Goal: Information Seeking & Learning: Learn about a topic

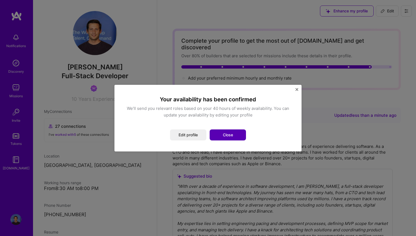
click at [233, 133] on button "Close" at bounding box center [228, 134] width 36 height 11
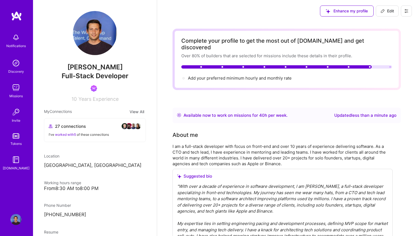
click at [19, 93] on img at bounding box center [15, 87] width 11 height 11
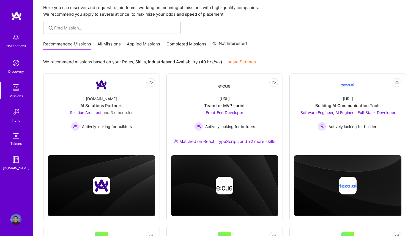
scroll to position [35, 0]
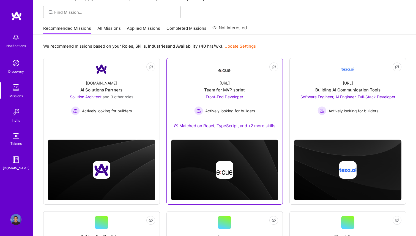
click at [219, 93] on div "Ecue.ai Team for MVP sprint Front-End Developer Actively looking for builders M…" at bounding box center [224, 105] width 107 height 59
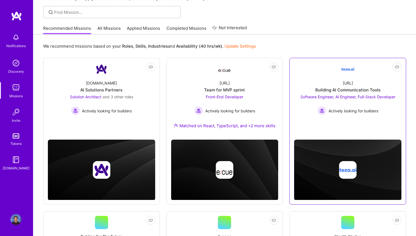
click at [330, 88] on div "Building AI Communication Tools" at bounding box center [348, 90] width 65 height 6
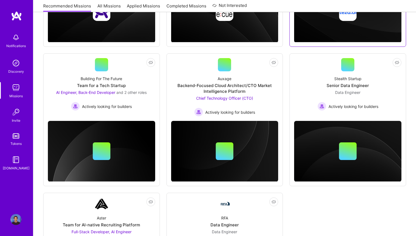
scroll to position [193, 0]
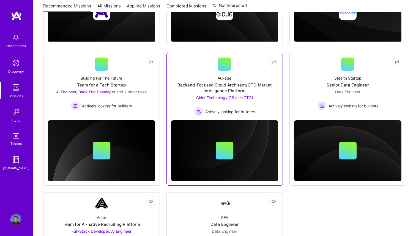
click at [238, 86] on div "Backend-Focused Cloud Architect/CTO Market Intelligence Platform" at bounding box center [224, 88] width 107 height 12
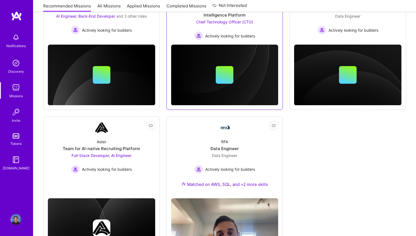
scroll to position [272, 0]
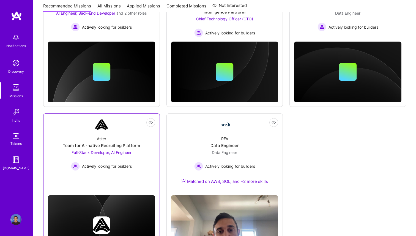
click at [124, 149] on div "Aster Team for AI-native Recruiting Platform Full-Stack Developer, AI Engineer …" at bounding box center [101, 150] width 107 height 39
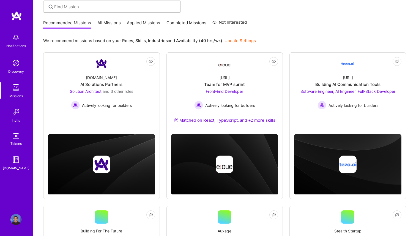
scroll to position [0, 0]
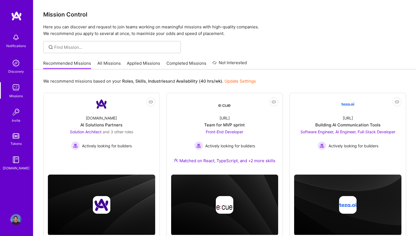
click at [106, 61] on link "All Missions" at bounding box center [108, 64] width 23 height 9
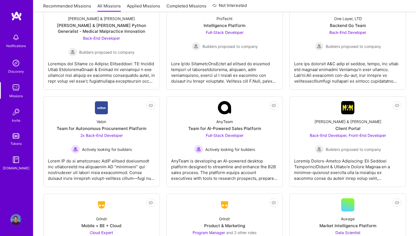
scroll to position [1620, 0]
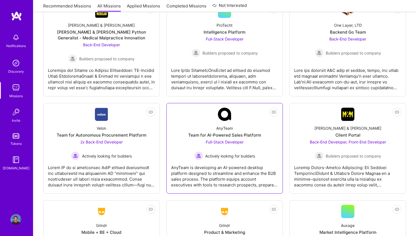
click at [261, 133] on div "AnyTeam Team for AI-Powered Sales Platform Full-Stack Developer Actively lookin…" at bounding box center [224, 140] width 107 height 39
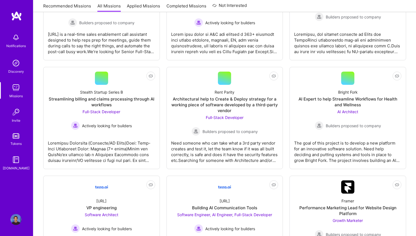
scroll to position [1135, 0]
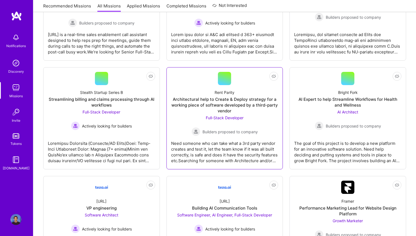
click at [240, 110] on div "Architectural help to Create & Deploy strategy for a working piece of software …" at bounding box center [224, 104] width 107 height 17
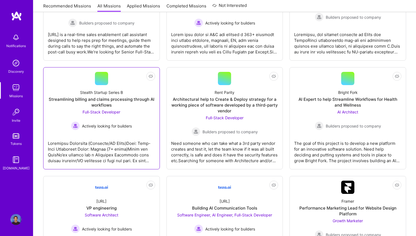
click at [128, 99] on div "Streamlining billing and claims processing through AI workflows" at bounding box center [101, 102] width 107 height 12
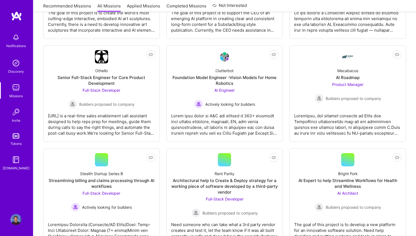
scroll to position [1039, 0]
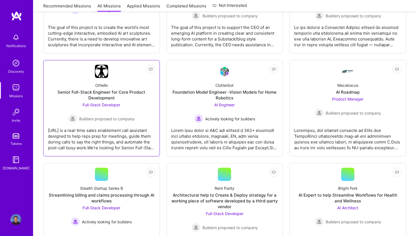
click at [137, 90] on div "Senior Full-Stack Engineer for Core Product Development" at bounding box center [101, 95] width 107 height 12
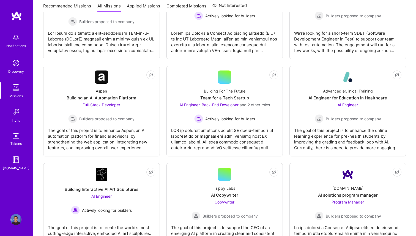
scroll to position [829, 0]
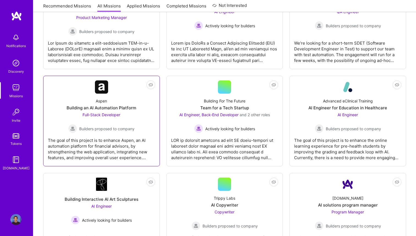
click at [127, 107] on div "Building an AI Automation Platform" at bounding box center [102, 108] width 70 height 6
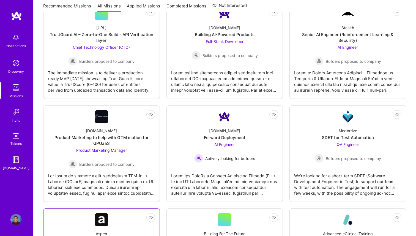
scroll to position [696, 0]
click at [127, 137] on div "Product Marketing to help with GTM motion for GPUaaS" at bounding box center [101, 141] width 107 height 12
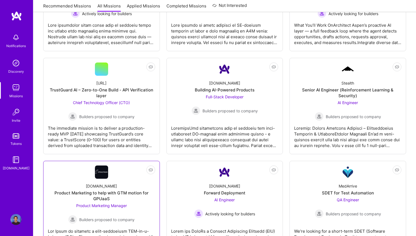
scroll to position [640, 0]
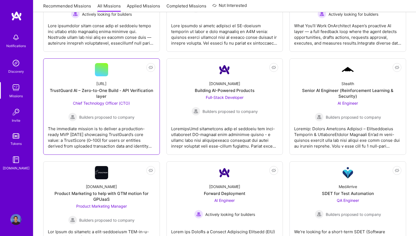
click at [126, 93] on div "TrustGuard AI – Zero-to-One Build - API Verification layer" at bounding box center [101, 94] width 107 height 12
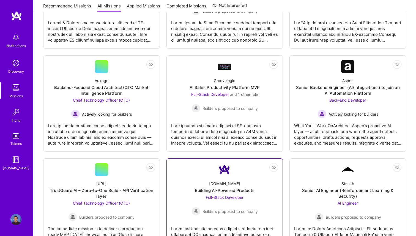
scroll to position [540, 0]
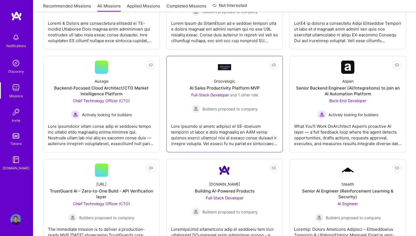
click at [203, 91] on div "Groovelogic AI Sales Productivity Platform MVP Full-Stack Developer and 1 other…" at bounding box center [224, 93] width 107 height 39
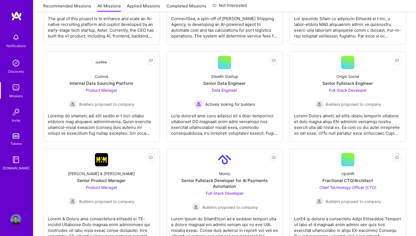
scroll to position [343, 0]
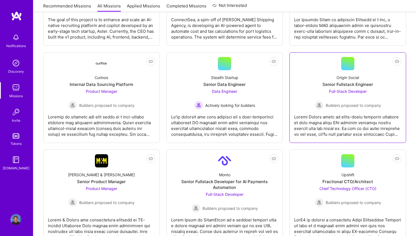
click at [316, 85] on div "Origin Social Senior Fullstack Engineer Full-Stack Developer Builders proposed …" at bounding box center [347, 89] width 107 height 39
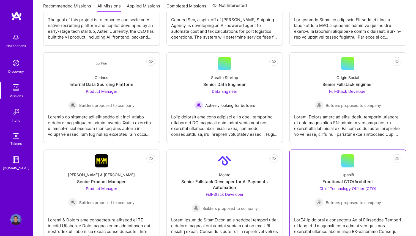
click at [309, 165] on link "Not Interested Upshift Fractional CTO/Architect Chief Technology Officer (CTO) …" at bounding box center [347, 197] width 107 height 87
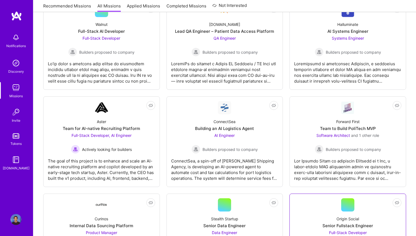
scroll to position [202, 0]
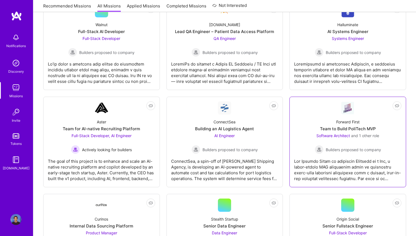
click at [306, 128] on div "Forward First Team to Build PoliTech MVP Software Architect and 1 other role Bu…" at bounding box center [347, 134] width 107 height 39
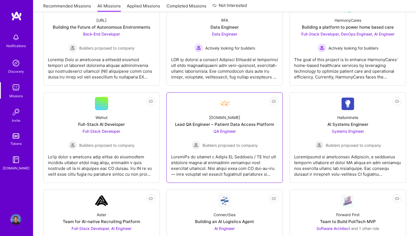
scroll to position [105, 0]
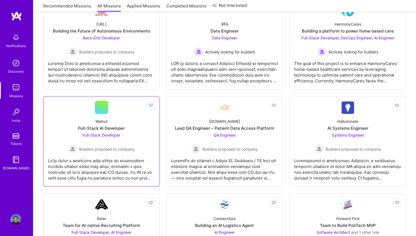
click at [146, 122] on div "Walnut Full-Stack AI Developer Full-Stack Developer Builders proposed to company" at bounding box center [101, 133] width 107 height 39
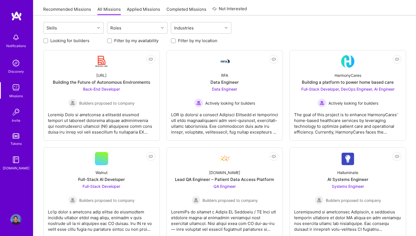
scroll to position [54, 0]
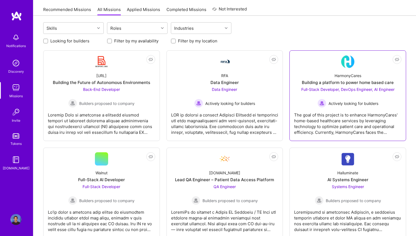
click at [297, 99] on div "HarmonyCares Building a platform to power home based care Full-Stack Developer,…" at bounding box center [347, 87] width 107 height 39
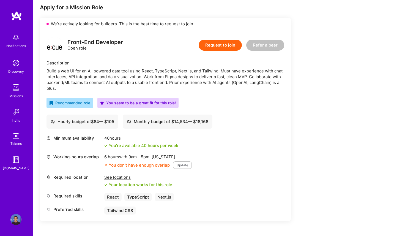
scroll to position [113, 0]
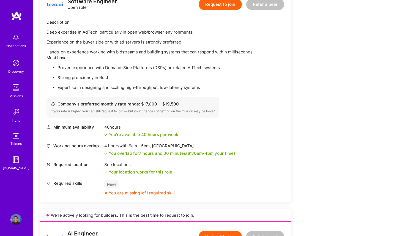
scroll to position [151, 0]
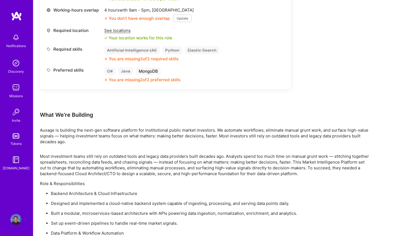
scroll to position [248, 0]
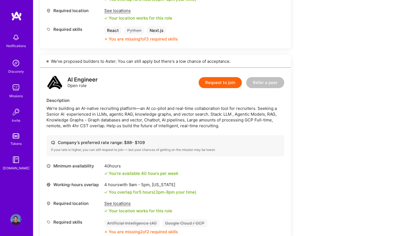
scroll to position [266, 0]
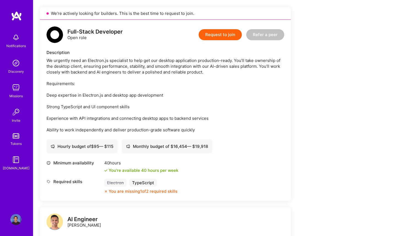
scroll to position [122, 0]
click at [193, 63] on div "We urgently need an Electron.js specialist to help get our desktop application …" at bounding box center [166, 94] width 238 height 75
click at [181, 67] on div "We urgently need an Electron.js specialist to help get our desktop application …" at bounding box center [166, 94] width 238 height 75
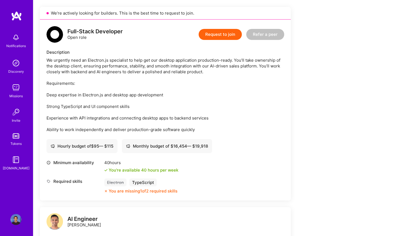
click at [181, 67] on div "We urgently need an Electron.js specialist to help get our desktop application …" at bounding box center [166, 94] width 238 height 75
click at [199, 65] on div "We urgently need an Electron.js specialist to help get our desktop application …" at bounding box center [166, 94] width 238 height 75
click at [204, 65] on div "We urgently need an Electron.js specialist to help get our desktop application …" at bounding box center [166, 94] width 238 height 75
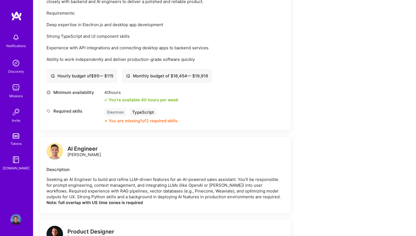
scroll to position [190, 0]
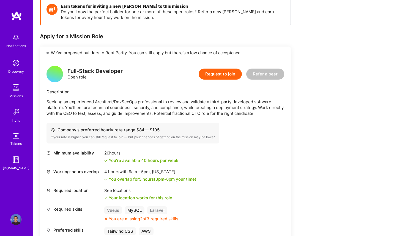
scroll to position [90, 0]
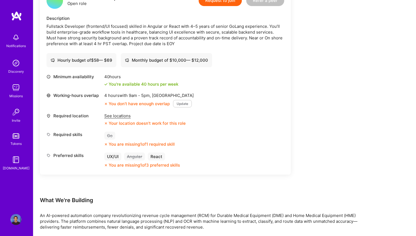
scroll to position [156, 0]
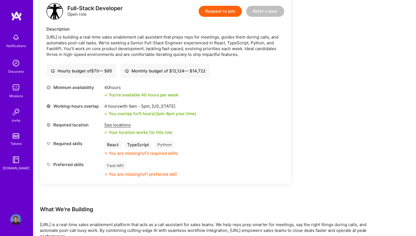
scroll to position [146, 0]
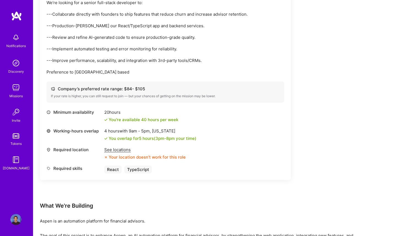
scroll to position [180, 0]
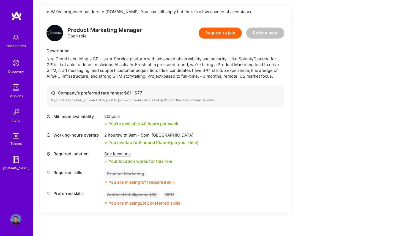
scroll to position [126, 0]
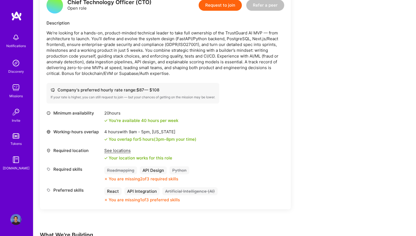
scroll to position [154, 0]
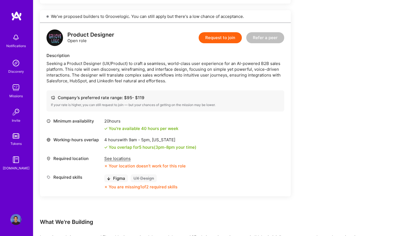
scroll to position [325, 0]
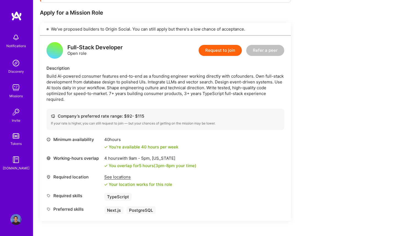
scroll to position [101, 0]
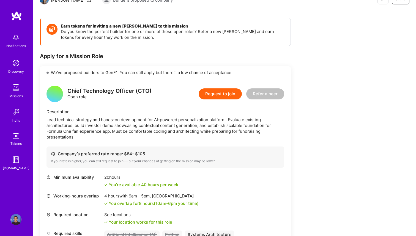
scroll to position [65, 0]
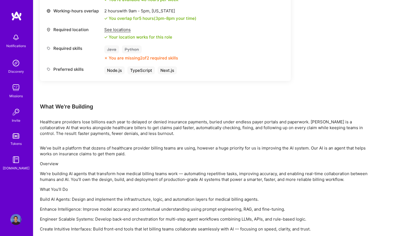
scroll to position [261, 0]
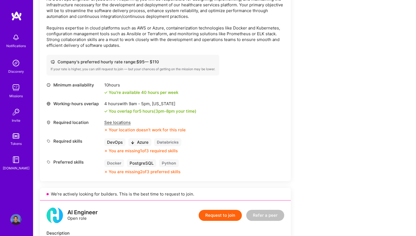
scroll to position [403, 0]
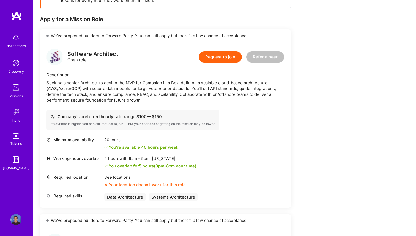
scroll to position [100, 0]
click at [206, 84] on div "Seeking a senior Architect to design the MVP for Campaign in a Box, defining a …" at bounding box center [166, 91] width 238 height 23
click at [99, 90] on div "Seeking a senior Architect to design the MVP for Campaign in a Box, defining a …" at bounding box center [166, 91] width 238 height 23
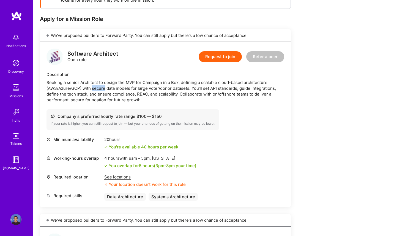
click at [123, 89] on div "Seeking a senior Architect to design the MVP for Campaign in a Box, defining a …" at bounding box center [166, 91] width 238 height 23
click at [153, 88] on div "Seeking a senior Architect to design the MVP for Campaign in a Box, defining a …" at bounding box center [166, 91] width 238 height 23
click at [175, 88] on div "Seeking a senior Architect to design the MVP for Campaign in a Box, defining a …" at bounding box center [166, 91] width 238 height 23
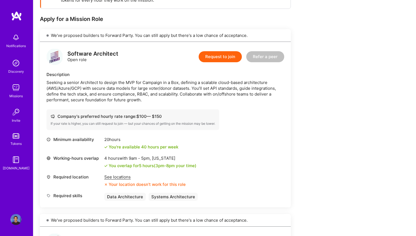
click at [175, 88] on div "Seeking a senior Architect to design the MVP for Campaign in a Box, defining a …" at bounding box center [166, 91] width 238 height 23
click at [180, 88] on div "Seeking a senior Architect to design the MVP for Campaign in a Box, defining a …" at bounding box center [166, 91] width 238 height 23
click at [117, 95] on div "Seeking a senior Architect to design the MVP for Campaign in a Box, defining a …" at bounding box center [166, 91] width 238 height 23
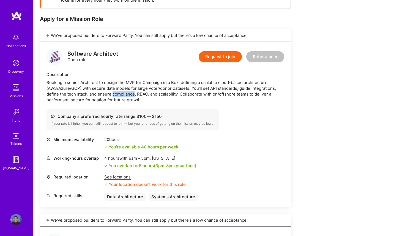
click at [141, 95] on div "Seeking a senior Architect to design the MVP for Campaign in a Box, defining a …" at bounding box center [166, 91] width 238 height 23
click at [163, 94] on div "Seeking a senior Architect to design the MVP for Campaign in a Box, defining a …" at bounding box center [166, 91] width 238 height 23
click at [168, 94] on div "Seeking a senior Architect to design the MVP for Campaign in a Box, defining a …" at bounding box center [166, 91] width 238 height 23
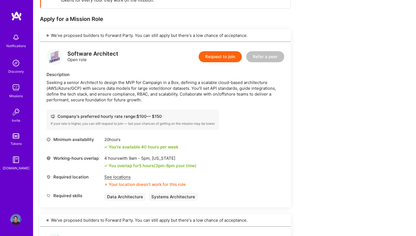
click at [102, 99] on div "Seeking a senior Architect to design the MVP for Campaign in a Box, defining a …" at bounding box center [166, 91] width 238 height 23
click at [116, 100] on div "Seeking a senior Architect to design the MVP for Campaign in a Box, defining a …" at bounding box center [166, 91] width 238 height 23
click at [131, 99] on div "Seeking a senior Architect to design the MVP for Campaign in a Box, defining a …" at bounding box center [166, 91] width 238 height 23
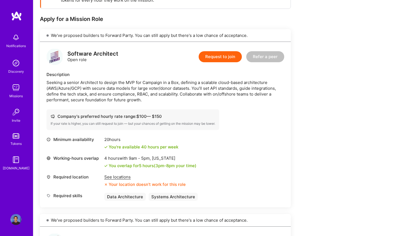
click at [134, 99] on div "Seeking a senior Architect to design the MVP for Campaign in a Box, defining a …" at bounding box center [166, 91] width 238 height 23
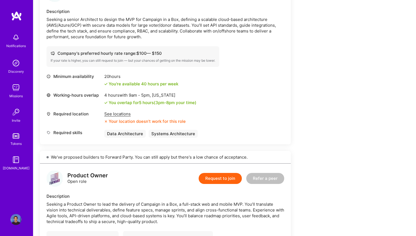
scroll to position [164, 0]
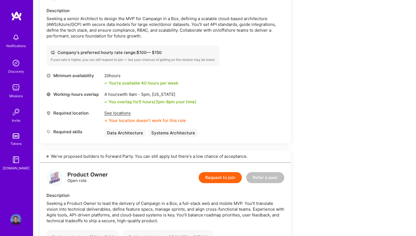
click at [124, 114] on div "See locations" at bounding box center [145, 113] width 82 height 6
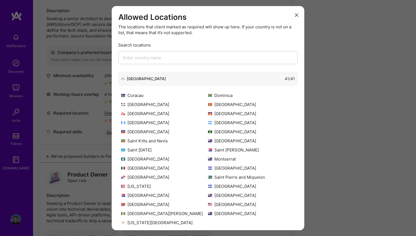
scroll to position [0, 0]
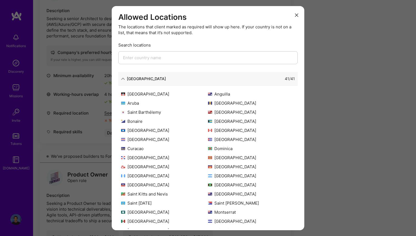
click at [294, 14] on button "modal" at bounding box center [297, 14] width 7 height 9
